Goal: Task Accomplishment & Management: Manage account settings

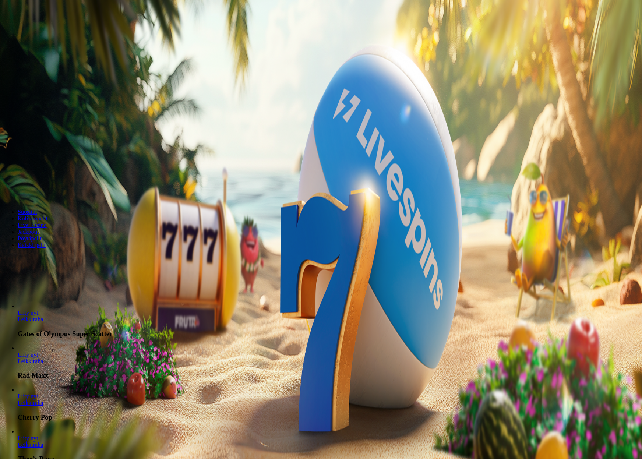
click at [44, 29] on span "Kirjaudu" at bounding box center [51, 27] width 18 height 6
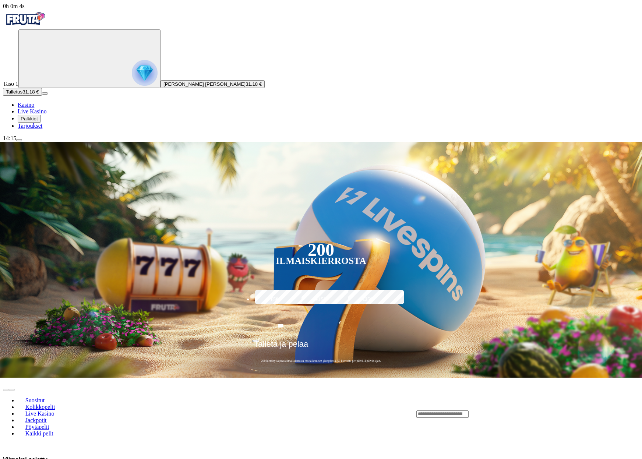
click at [38, 122] on span "Palkkiot" at bounding box center [29, 119] width 17 height 6
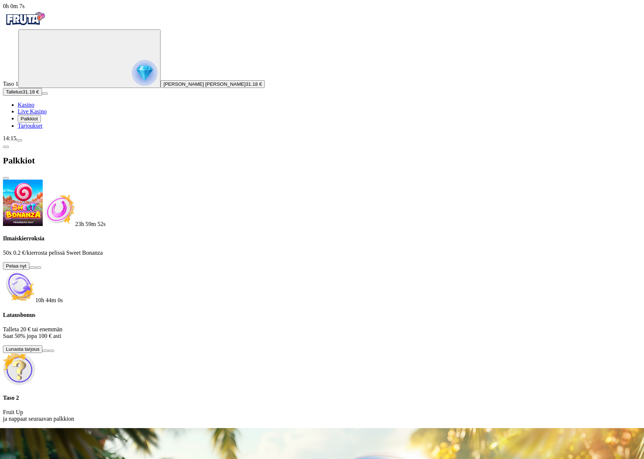
click at [35, 267] on button at bounding box center [32, 268] width 6 height 2
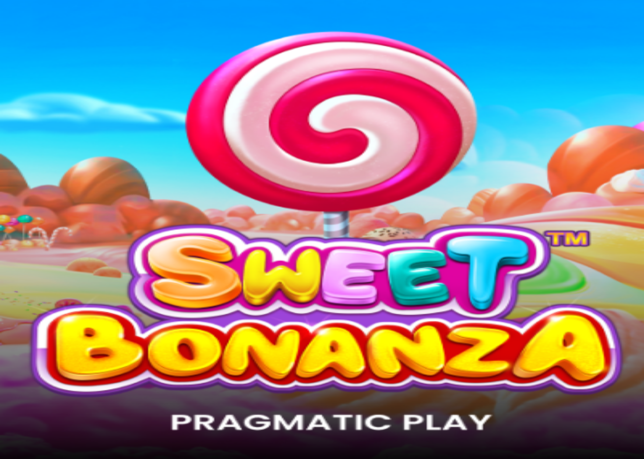
click at [6, 332] on span "close icon" at bounding box center [6, 332] width 0 height 0
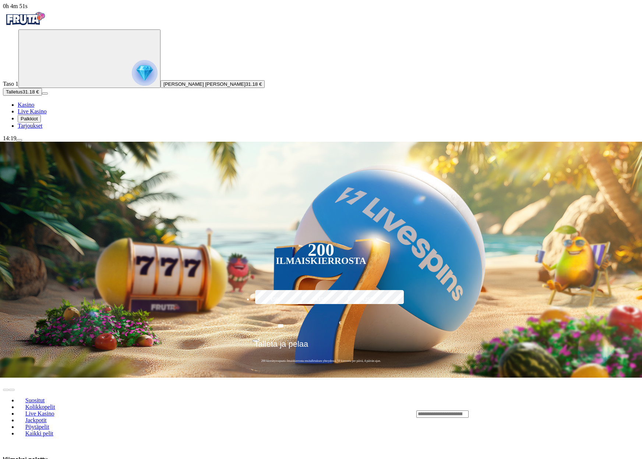
click at [164, 87] on span "[PERSON_NAME] [PERSON_NAME]" at bounding box center [205, 84] width 82 height 6
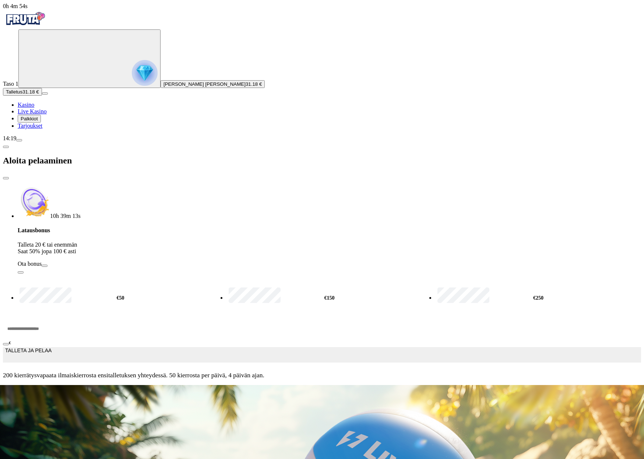
click at [6, 178] on span "close icon" at bounding box center [6, 178] width 0 height 0
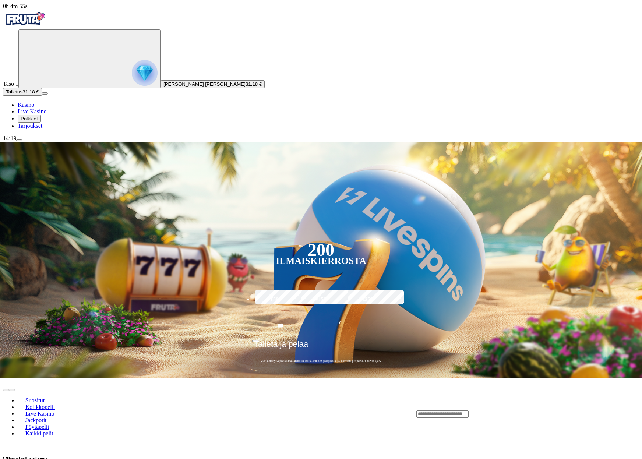
click at [19, 140] on span "menu icon" at bounding box center [19, 140] width 0 height 0
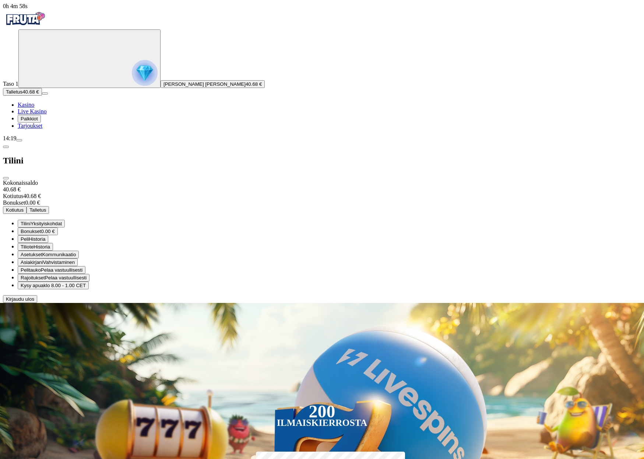
click at [24, 207] on span "Kotiutus" at bounding box center [15, 210] width 18 height 6
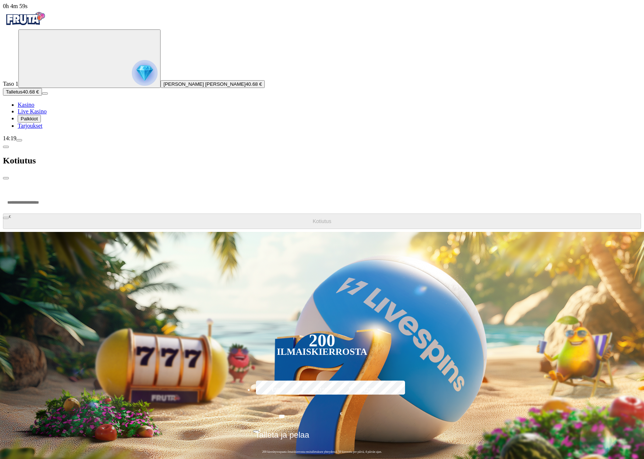
click at [53, 192] on input "number" at bounding box center [28, 203] width 50 height 22
type input "**"
type input "*****"
click at [3, 214] on button "Kotiutus" at bounding box center [322, 221] width 638 height 15
click at [6, 178] on span "close icon" at bounding box center [6, 178] width 0 height 0
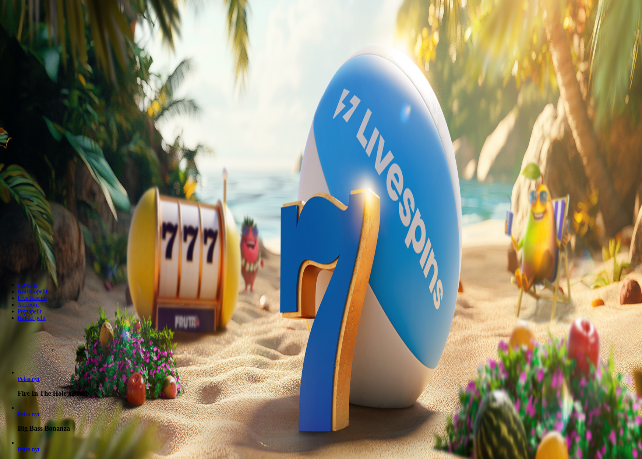
click at [19, 140] on span "menu icon" at bounding box center [19, 140] width 0 height 0
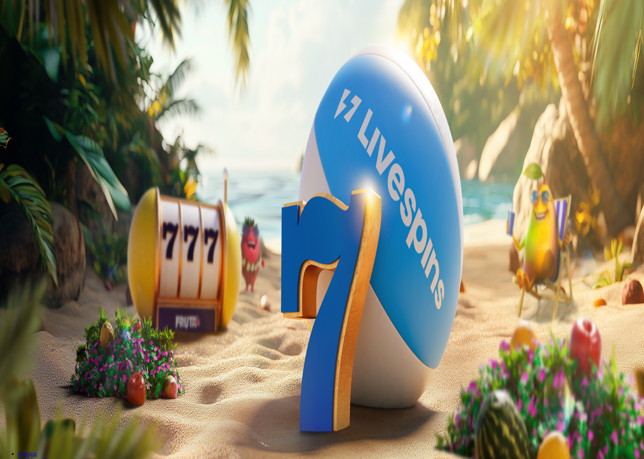
click at [43, 267] on span "Asiakirjani" at bounding box center [32, 270] width 22 height 6
click at [6, 178] on span "close icon" at bounding box center [6, 178] width 0 height 0
